Goal: Download file/media

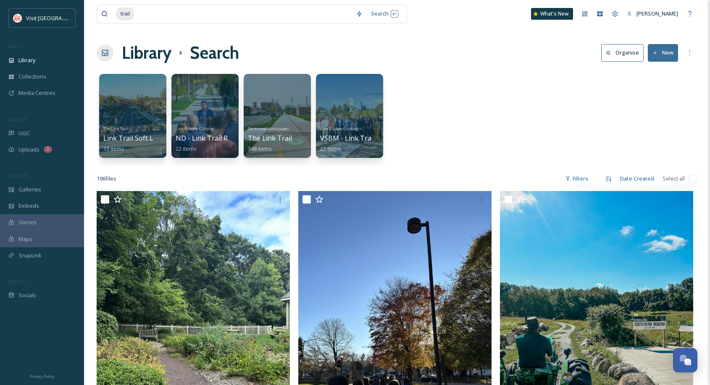
scroll to position [11148, 0]
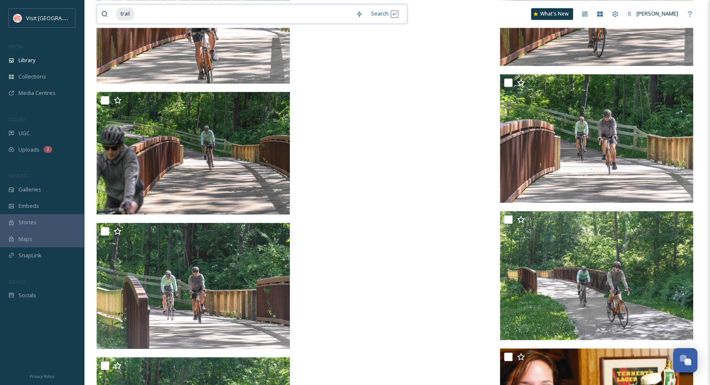
click at [202, 11] on input at bounding box center [243, 14] width 217 height 18
type input "t"
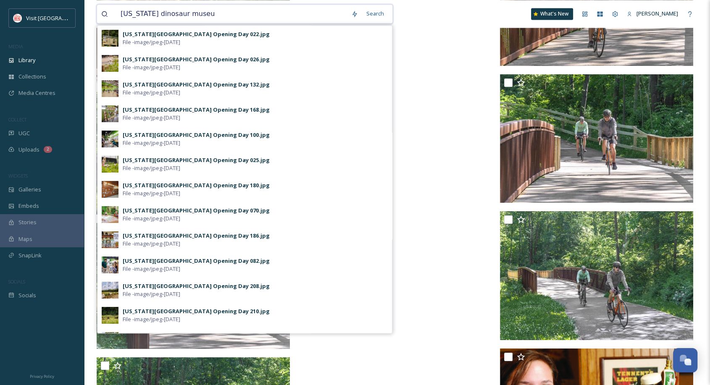
type input "[US_STATE][GEOGRAPHIC_DATA]"
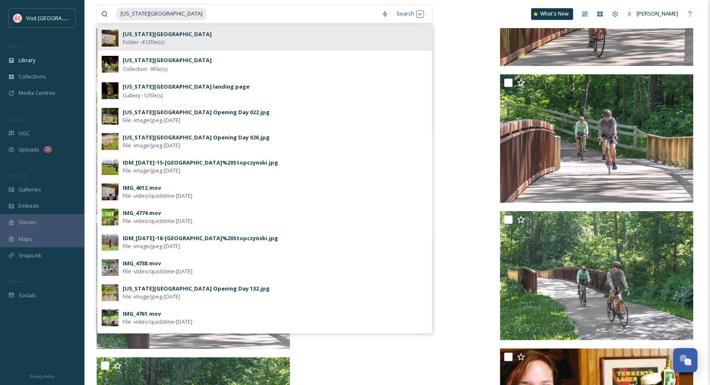
click at [186, 45] on div "[US_STATE][GEOGRAPHIC_DATA] Folder - 412 file(s)" at bounding box center [275, 38] width 305 height 16
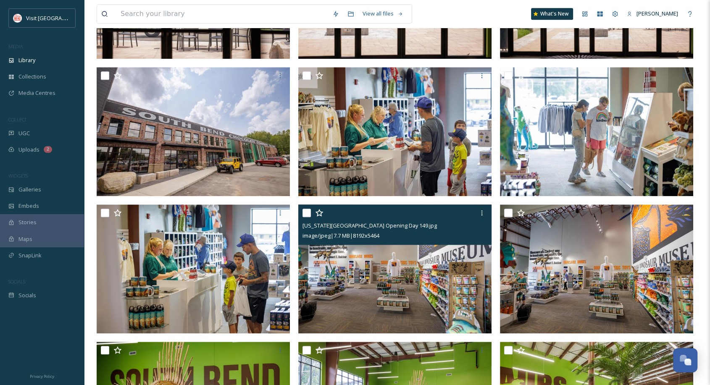
scroll to position [684, 0]
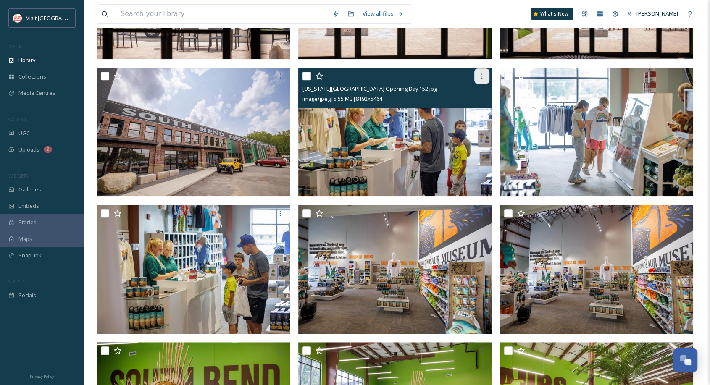
click at [482, 79] on icon at bounding box center [481, 76] width 7 height 7
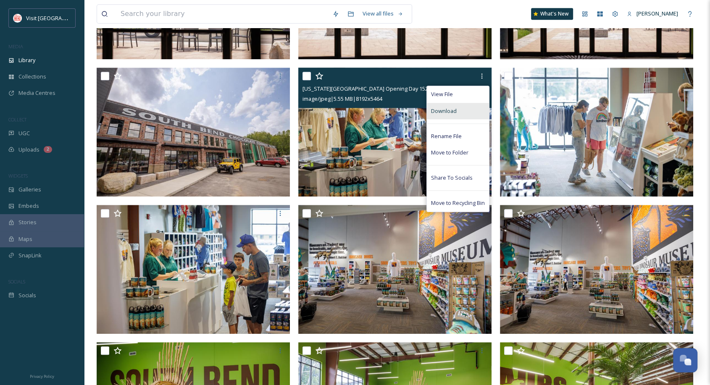
click at [457, 109] on div "Download" at bounding box center [458, 111] width 62 height 16
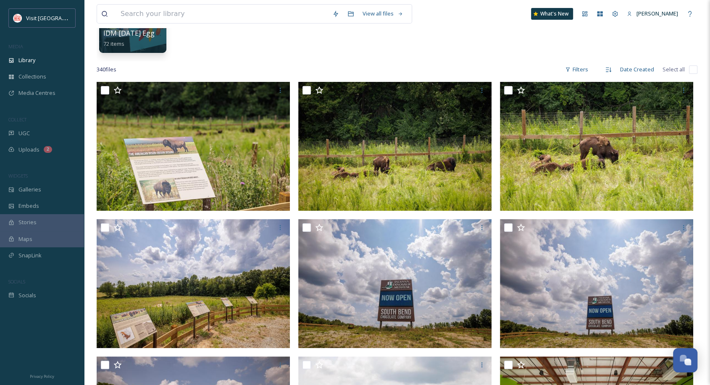
scroll to position [121, 0]
click at [584, 67] on div "Filters" at bounding box center [577, 69] width 32 height 16
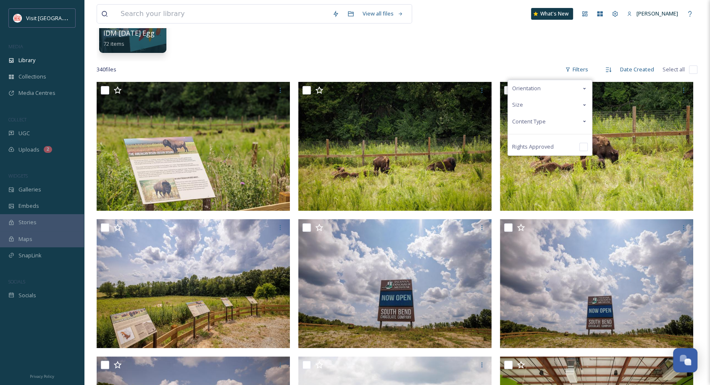
click at [546, 124] on span "Content Type" at bounding box center [529, 122] width 34 height 8
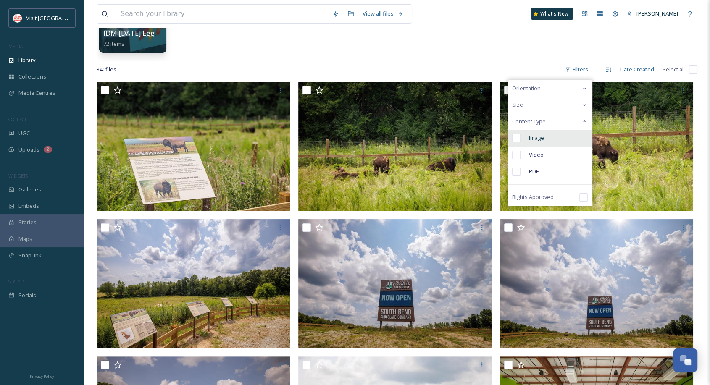
click at [537, 142] on div "Image" at bounding box center [550, 138] width 84 height 17
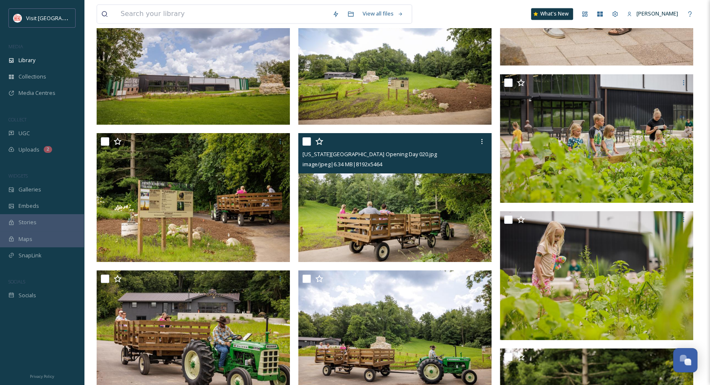
scroll to position [4601, 0]
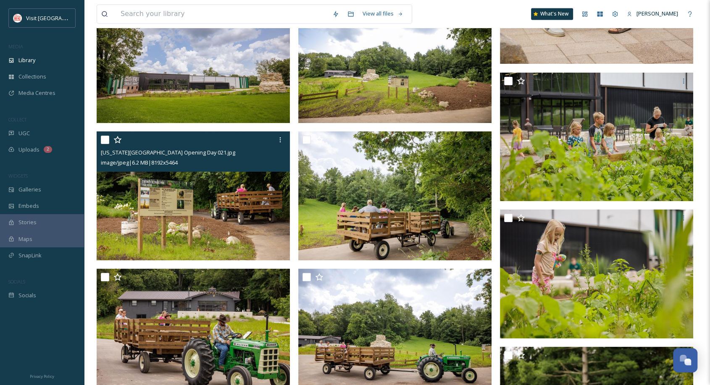
click at [228, 192] on img at bounding box center [193, 195] width 193 height 129
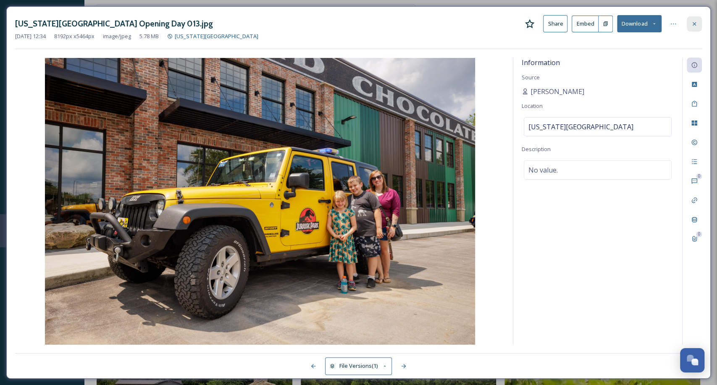
click at [693, 26] on icon at bounding box center [694, 24] width 7 height 7
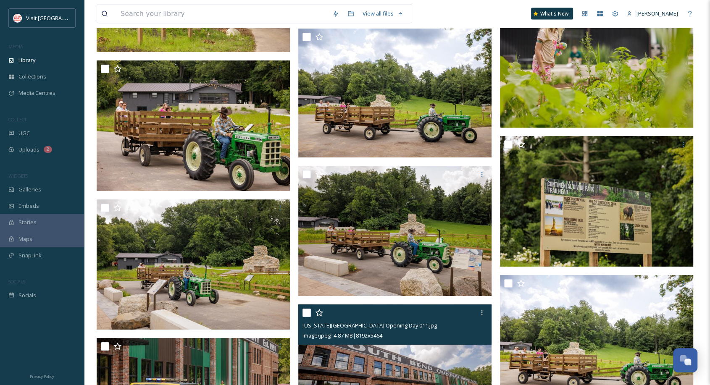
scroll to position [4856, 0]
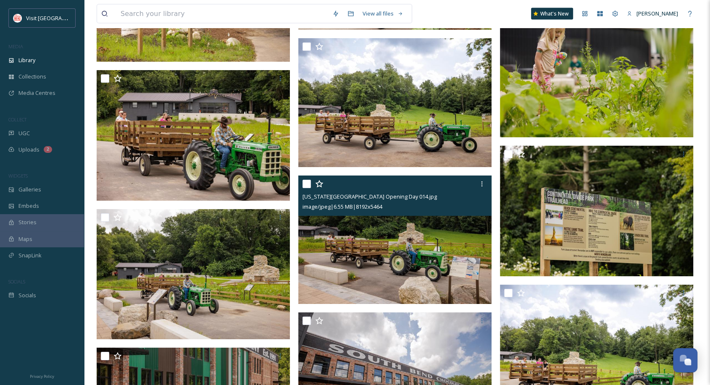
click at [437, 246] on img at bounding box center [394, 240] width 193 height 129
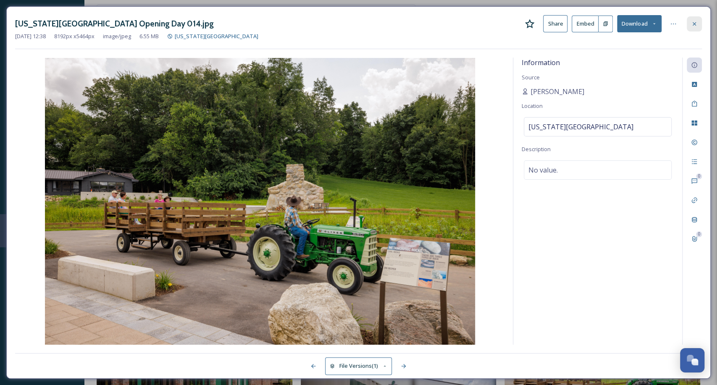
click at [694, 21] on icon at bounding box center [694, 24] width 7 height 7
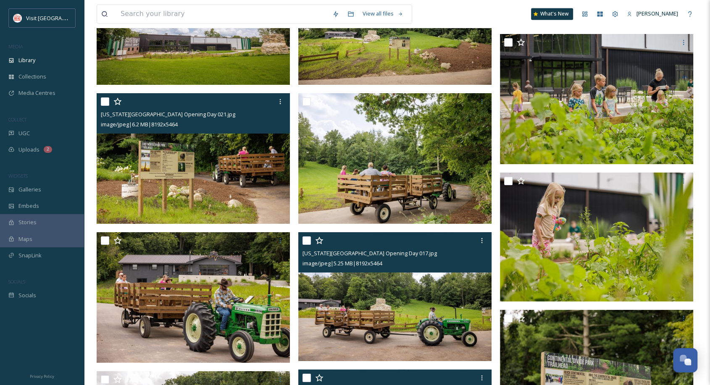
scroll to position [4694, 0]
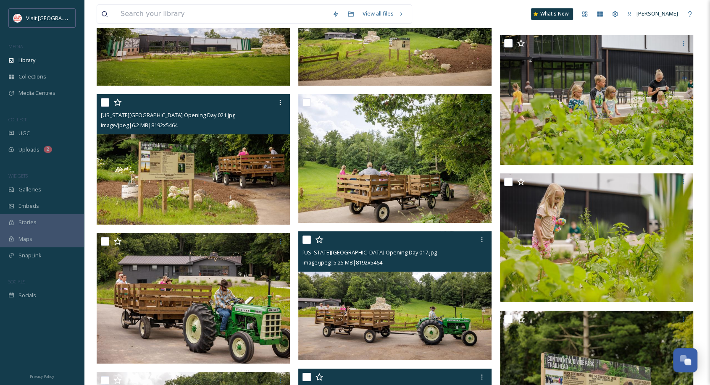
click at [390, 322] on img at bounding box center [394, 295] width 193 height 129
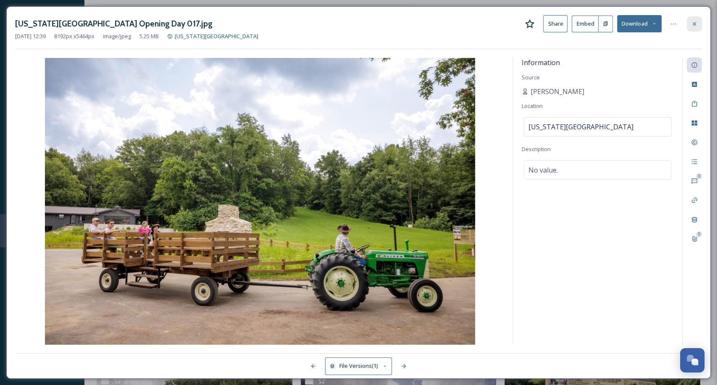
click at [695, 25] on icon at bounding box center [694, 24] width 7 height 7
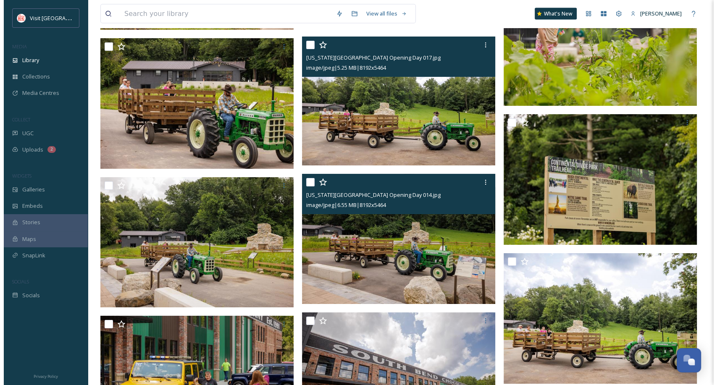
scroll to position [4911, 0]
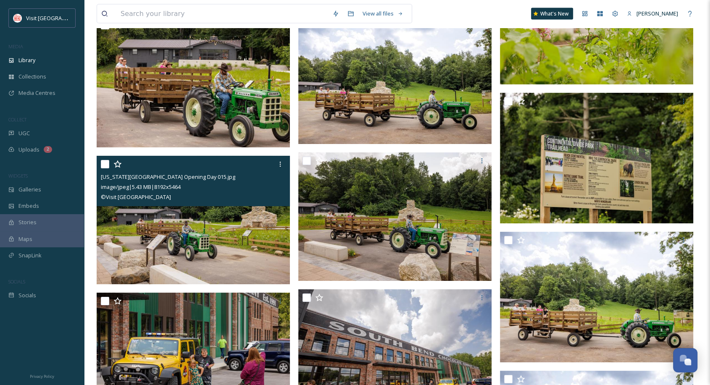
click at [255, 250] on img at bounding box center [193, 220] width 193 height 129
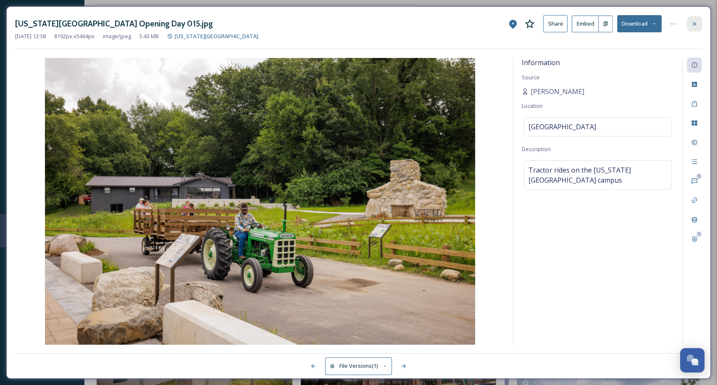
click at [694, 18] on div at bounding box center [694, 23] width 15 height 15
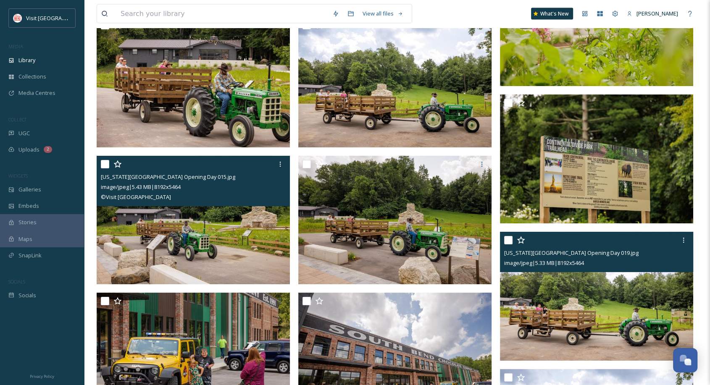
click at [564, 312] on img at bounding box center [596, 296] width 193 height 129
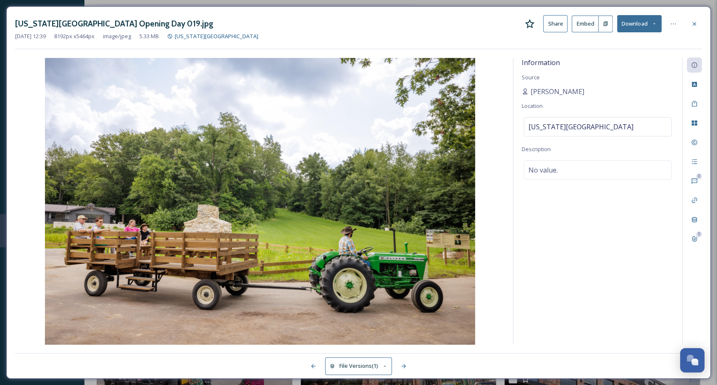
drag, startPoint x: 691, startPoint y: 22, endPoint x: 684, endPoint y: 21, distance: 7.2
click at [688, 21] on div at bounding box center [694, 23] width 15 height 15
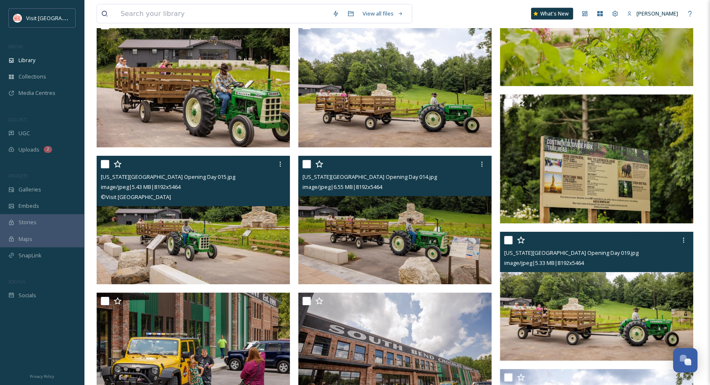
click at [462, 221] on img at bounding box center [394, 220] width 193 height 129
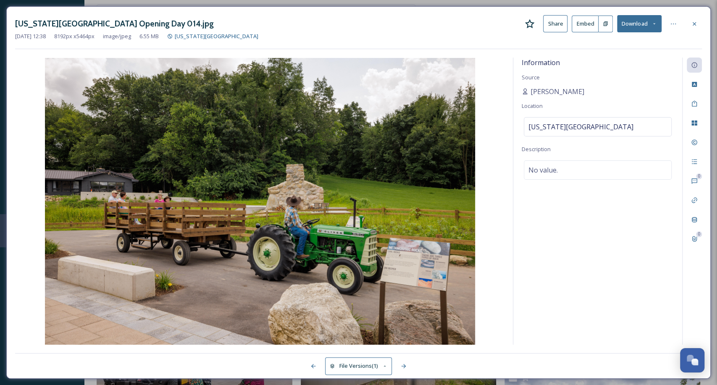
click at [652, 21] on icon at bounding box center [653, 23] width 5 height 5
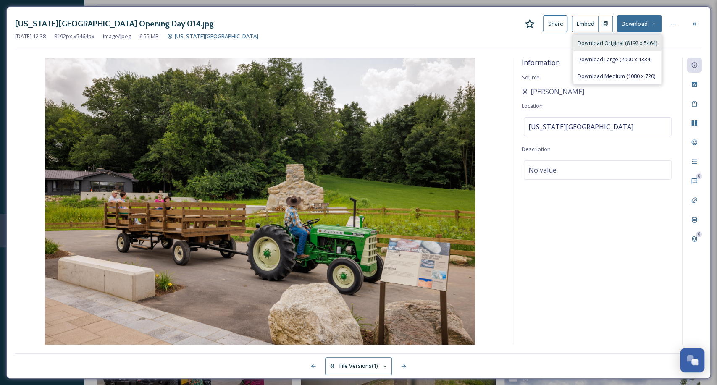
click at [602, 45] on span "Download Original (8192 x 5464)" at bounding box center [617, 43] width 79 height 8
